Goal: Task Accomplishment & Management: Manage account settings

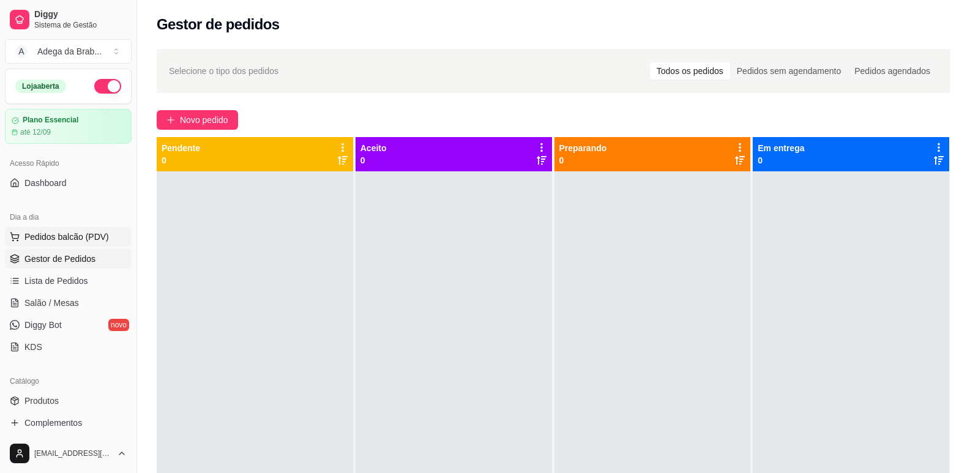
click at [76, 239] on span "Pedidos balcão (PDV)" at bounding box center [66, 237] width 84 height 12
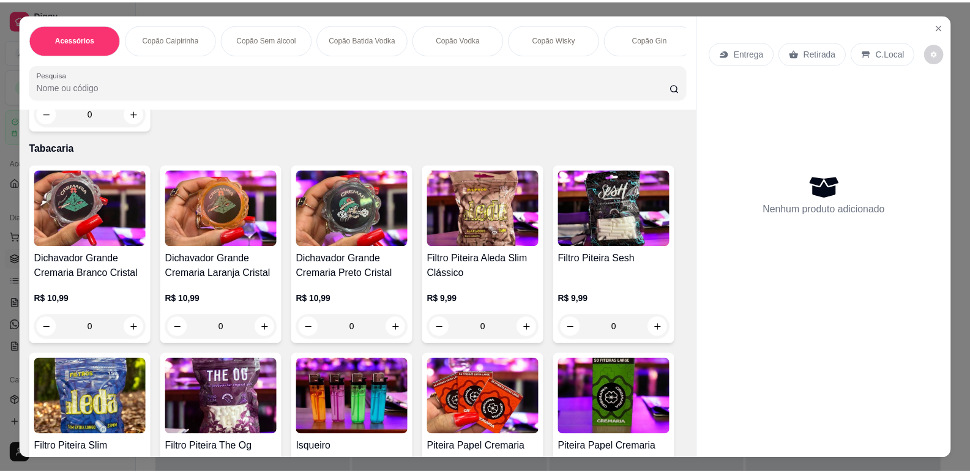
scroll to position [2508, 0]
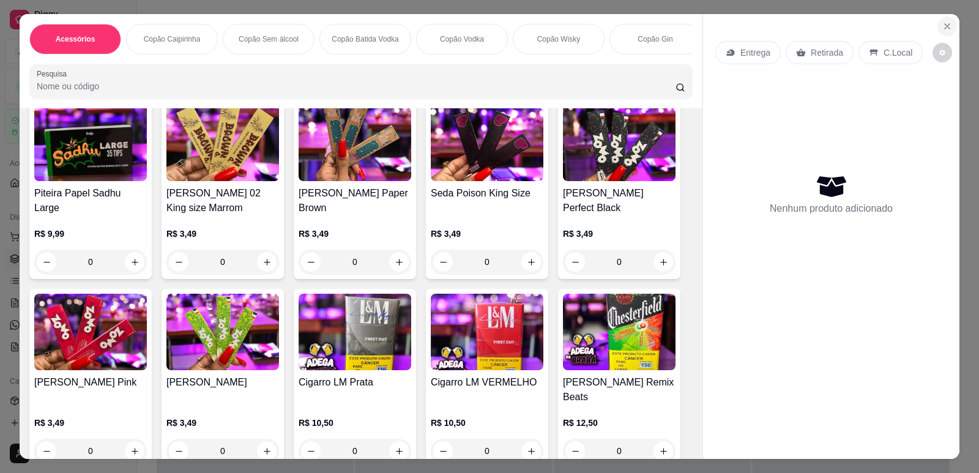
click at [945, 28] on icon "Close" at bounding box center [947, 26] width 10 height 10
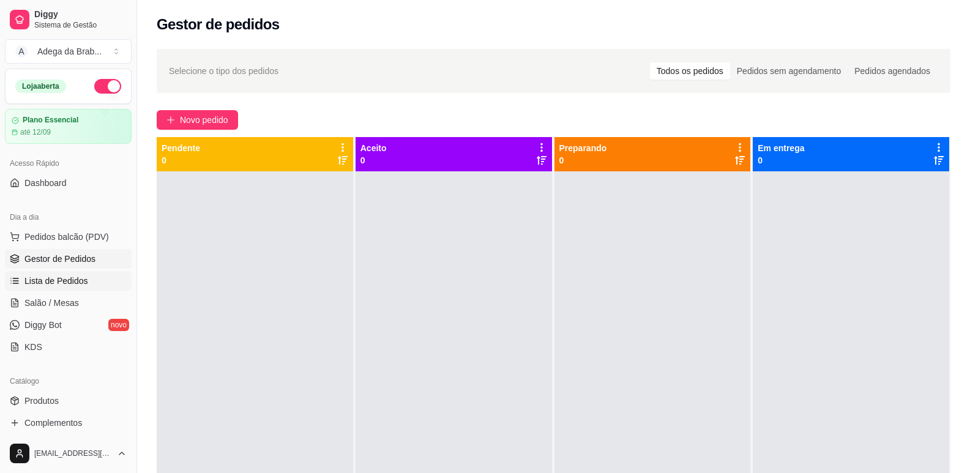
click at [69, 281] on span "Lista de Pedidos" at bounding box center [56, 281] width 64 height 12
click at [50, 399] on span "Produtos" at bounding box center [41, 401] width 34 height 12
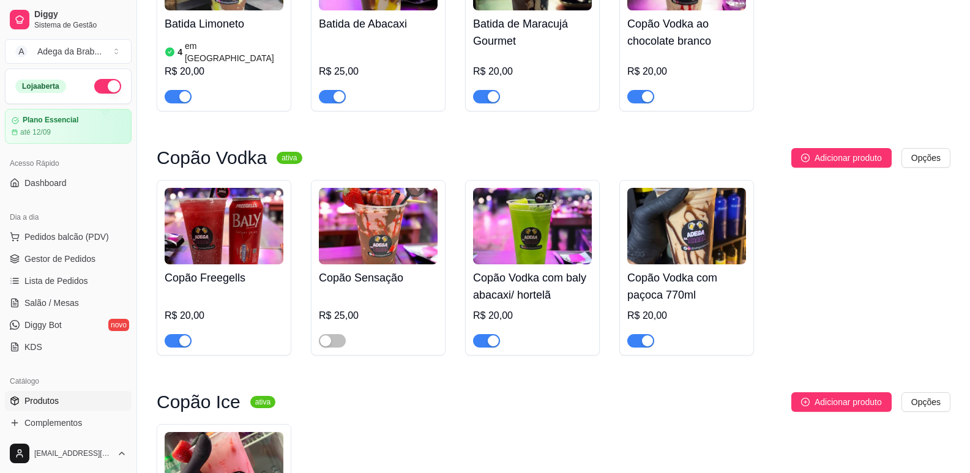
scroll to position [1346, 0]
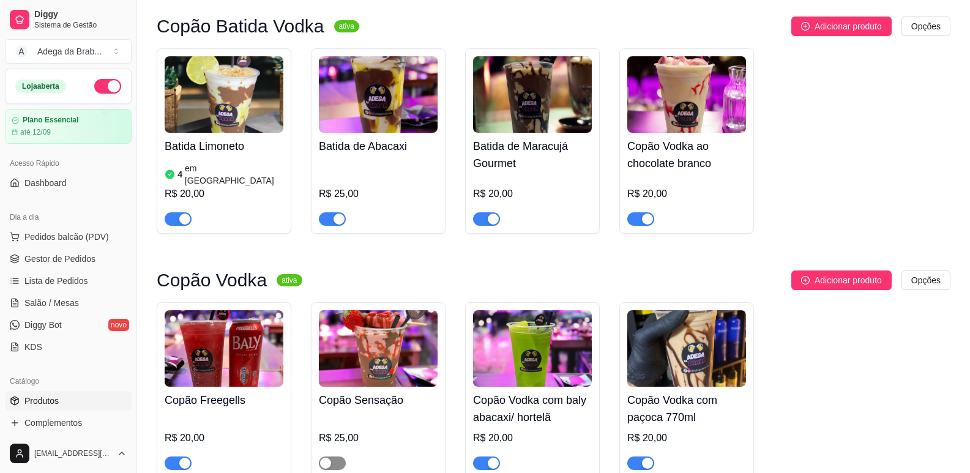
click at [344, 456] on span "button" at bounding box center [332, 462] width 27 height 13
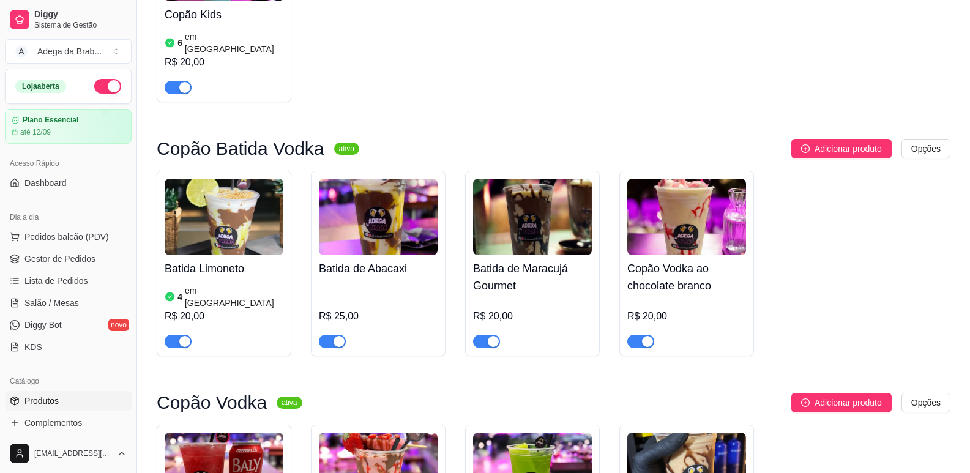
click at [347, 309] on div "R$ 25,00" at bounding box center [378, 316] width 119 height 15
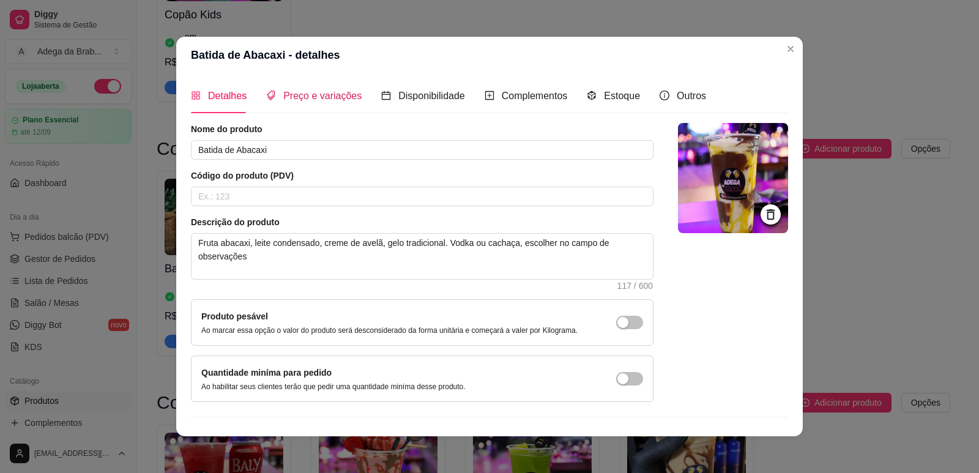
click at [336, 95] on span "Preço e variações" at bounding box center [322, 96] width 78 height 10
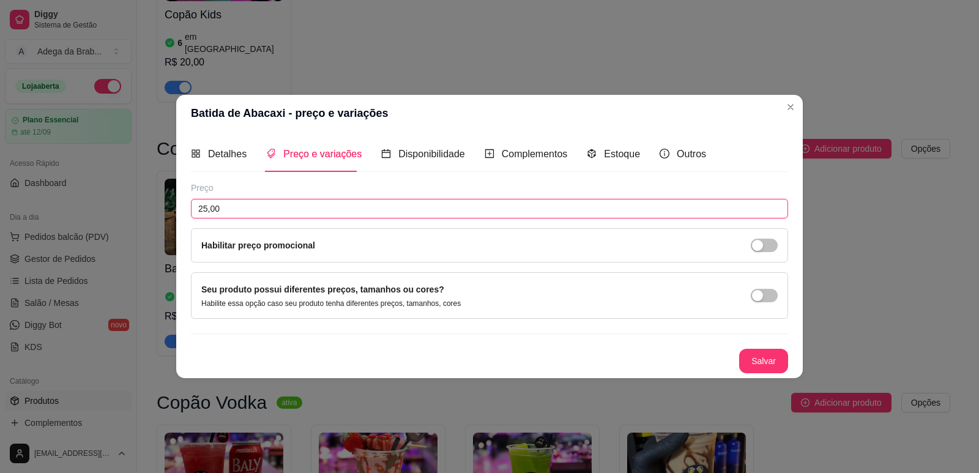
click at [301, 215] on input "25,00" at bounding box center [489, 209] width 597 height 20
click at [206, 212] on input "25,00" at bounding box center [489, 209] width 597 height 20
click at [206, 210] on input "25,00" at bounding box center [489, 209] width 597 height 20
type input "20,00"
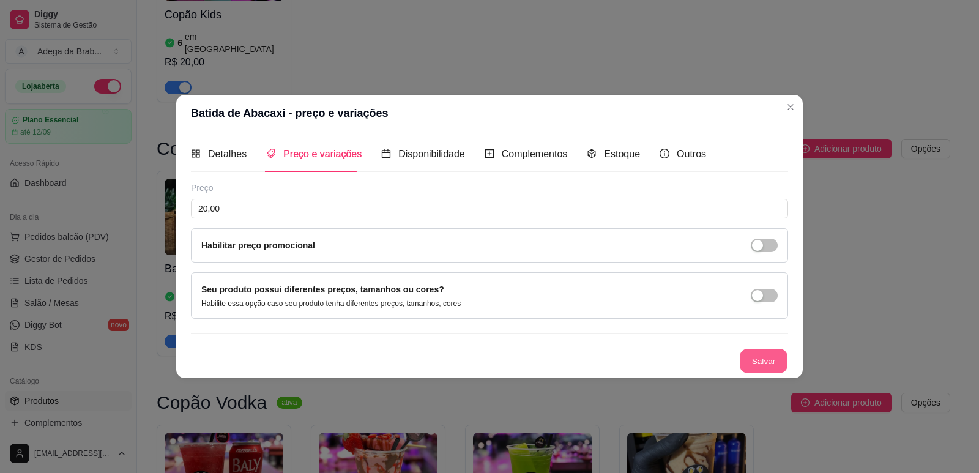
click at [762, 354] on button "Salvar" at bounding box center [764, 361] width 48 height 24
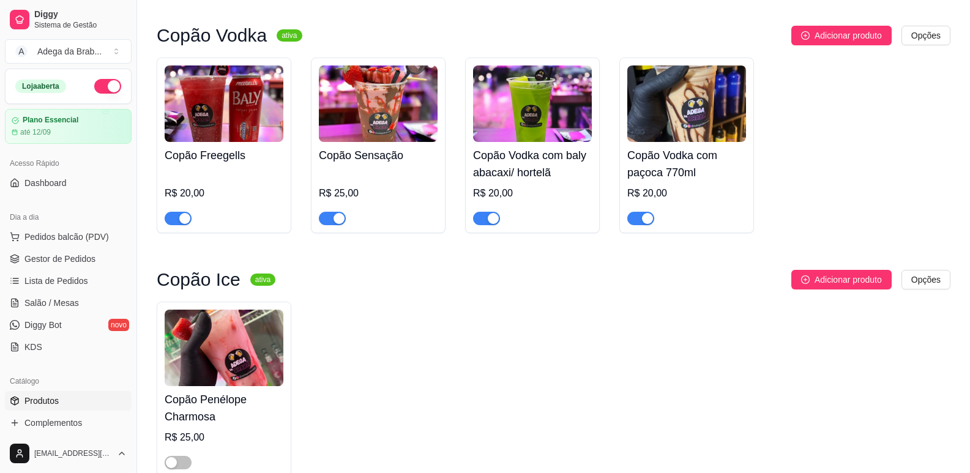
scroll to position [1652, 0]
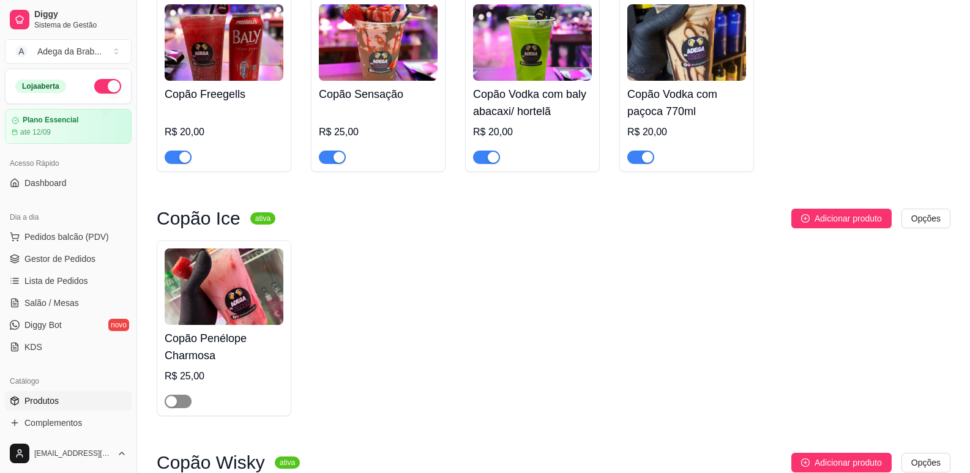
click at [188, 395] on span "button" at bounding box center [178, 401] width 27 height 13
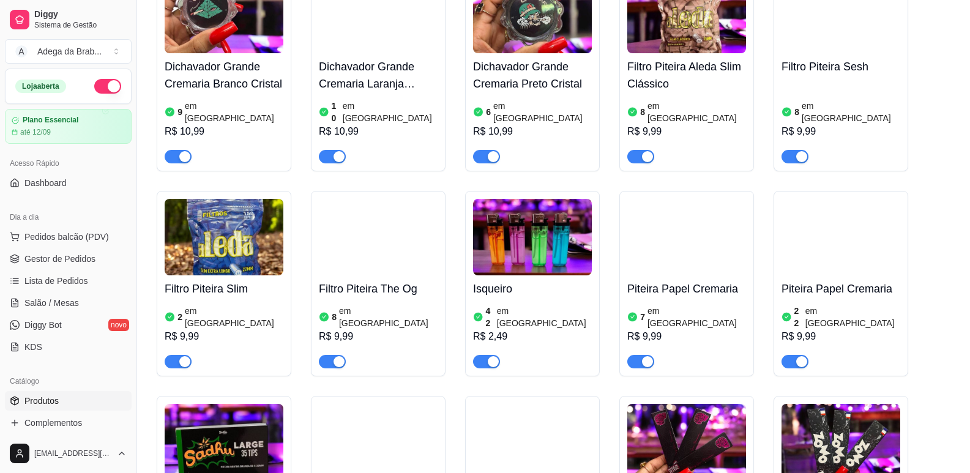
scroll to position [3059, 0]
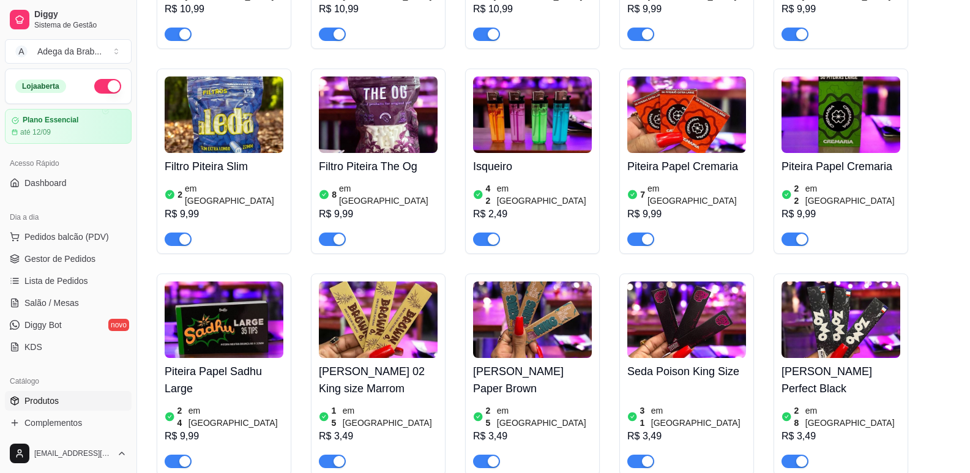
click at [56, 259] on span "Gestor de Pedidos" at bounding box center [59, 259] width 71 height 12
